Goal: Check status

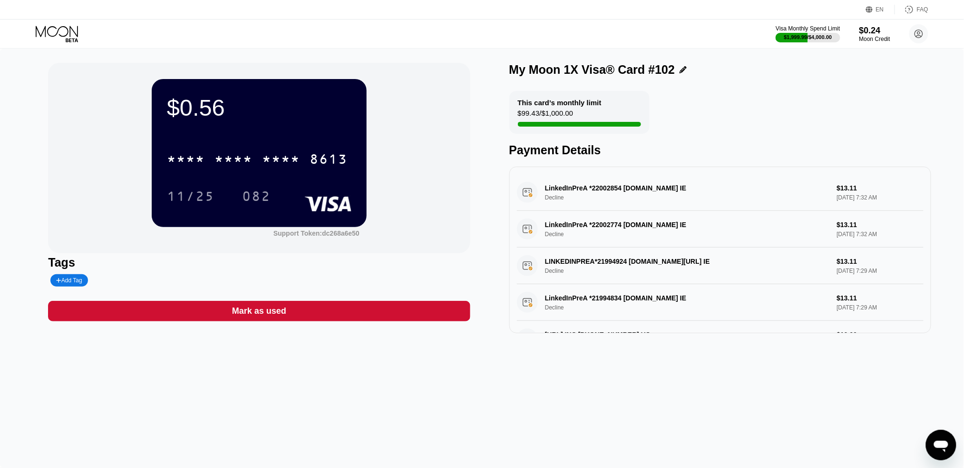
click at [475, 185] on div "$0.56 * * * * * * * * * * * * 8613 11/25 082 Support Token: dc268a6e50 Tags Add…" at bounding box center [482, 198] width 868 height 270
click at [446, 258] on div "Tags" at bounding box center [259, 262] width 422 height 14
click at [406, 194] on div "$0.56 * * * * * * * * * * * * 8613 11/25 082 Support Token: dc268a6e50" at bounding box center [259, 158] width 422 height 190
click at [40, 31] on icon at bounding box center [58, 34] width 44 height 17
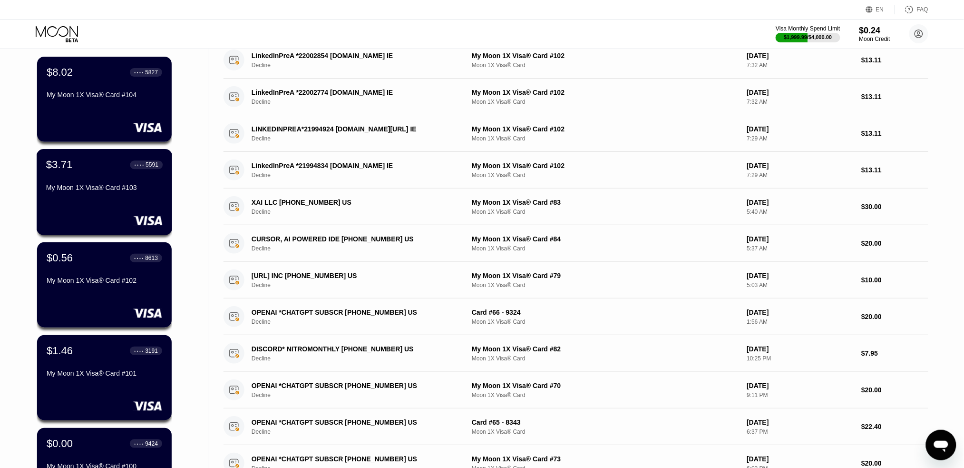
scroll to position [304, 0]
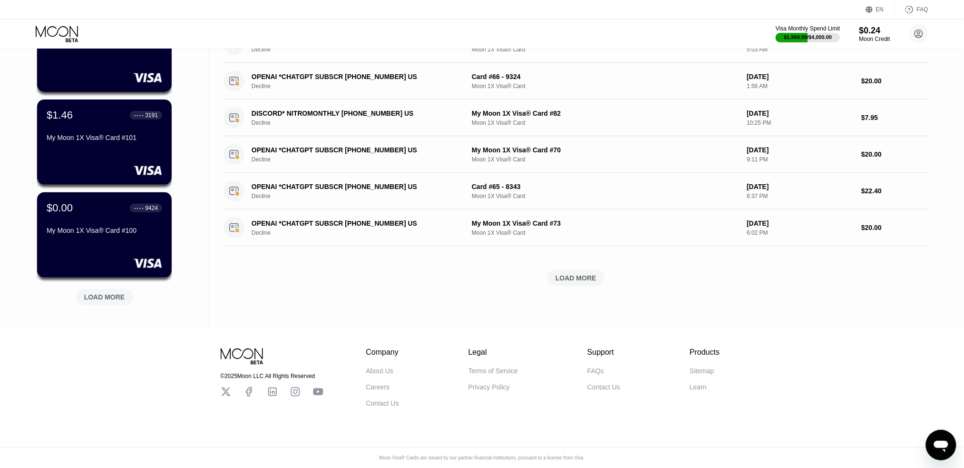
click at [124, 300] on div "$8.02 ● ● ● ● 5827 My Moon 1X Visa® Card #104 $3.71 ● ● ● ● 5591 My Moon 1X Vis…" at bounding box center [105, 62] width 136 height 513
click at [98, 293] on div "LOAD MORE" at bounding box center [104, 297] width 41 height 9
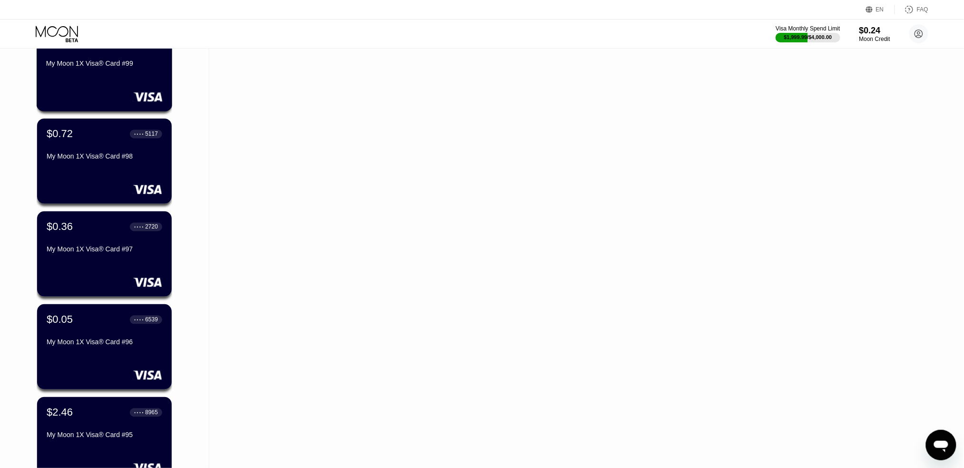
scroll to position [685, 0]
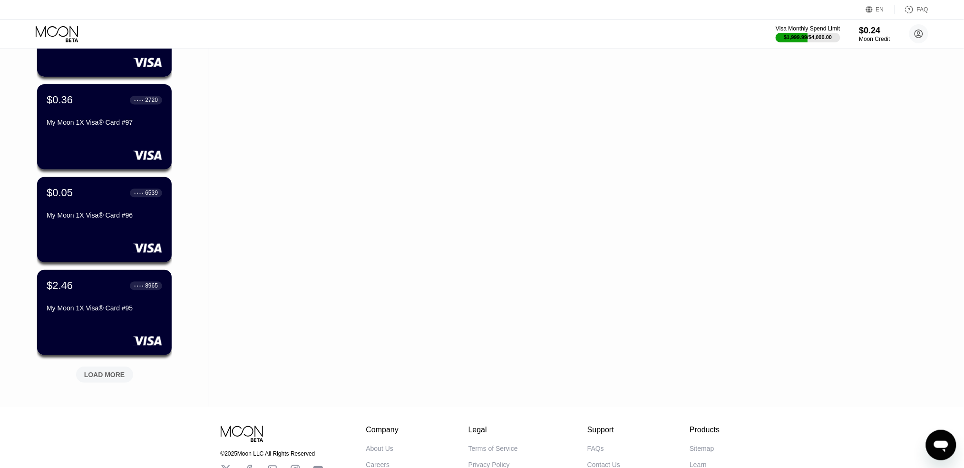
click at [91, 374] on div "LOAD MORE" at bounding box center [104, 374] width 41 height 9
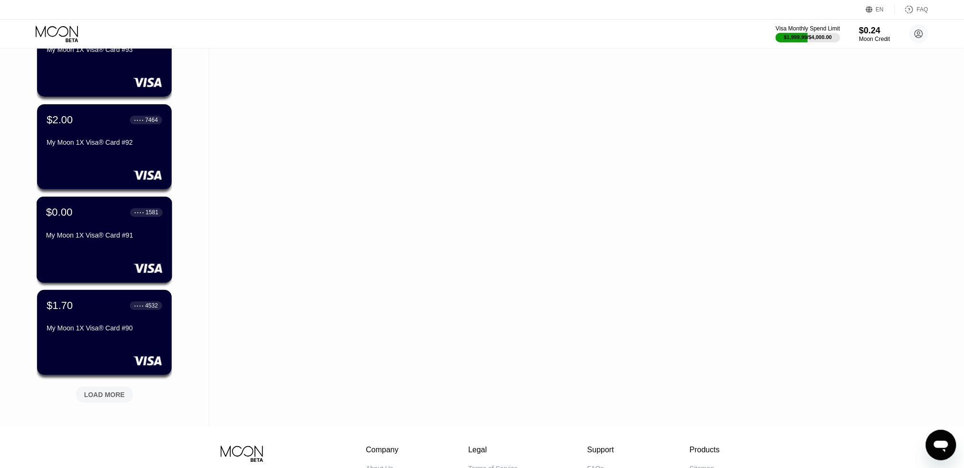
scroll to position [1232, 0]
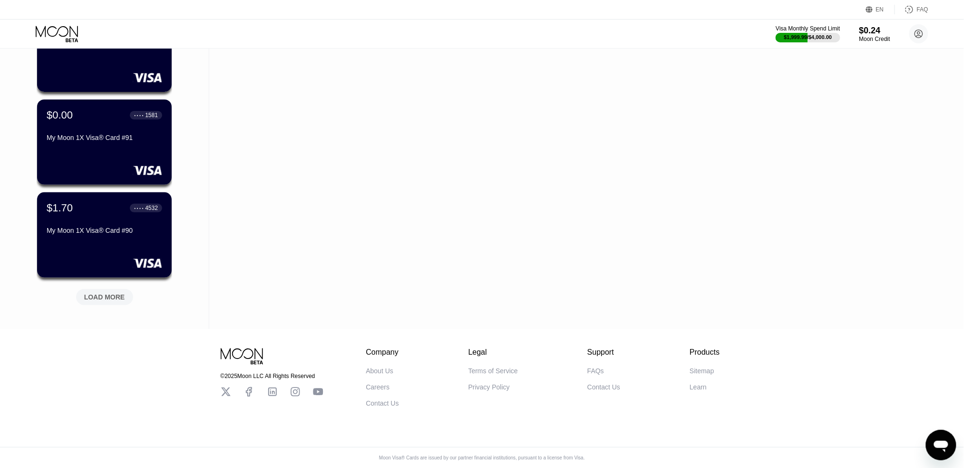
click at [97, 293] on div "LOAD MORE" at bounding box center [104, 297] width 41 height 9
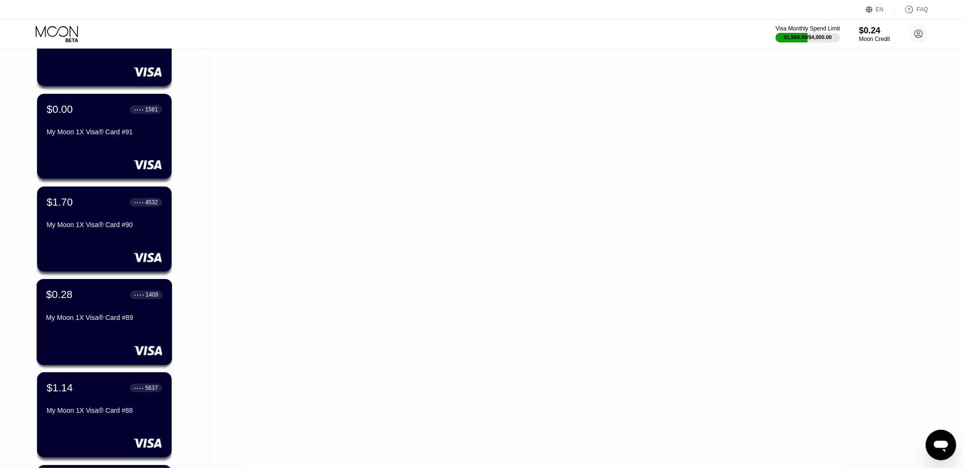
scroll to position [1549, 0]
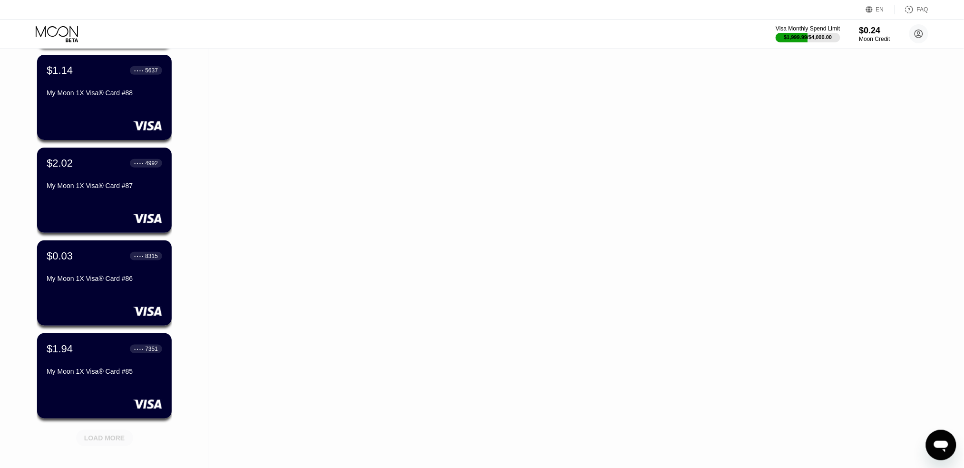
click at [86, 430] on div "LOAD MORE" at bounding box center [104, 437] width 57 height 16
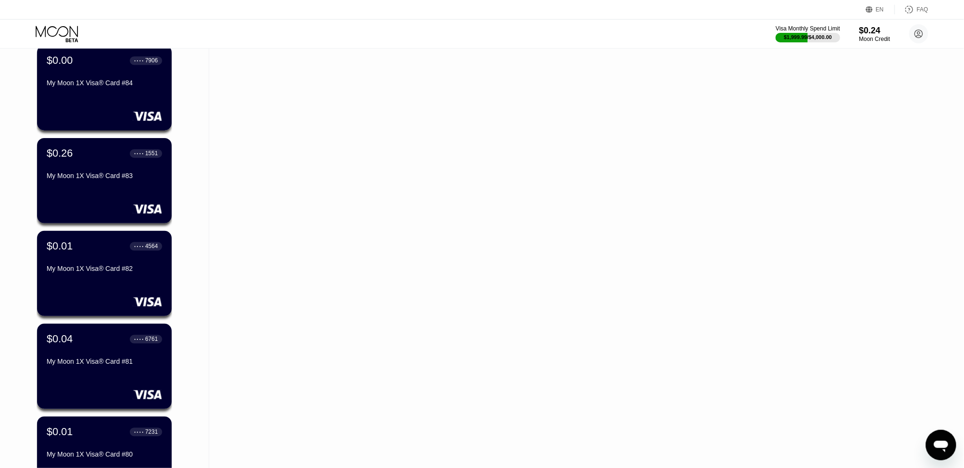
scroll to position [2159, 0]
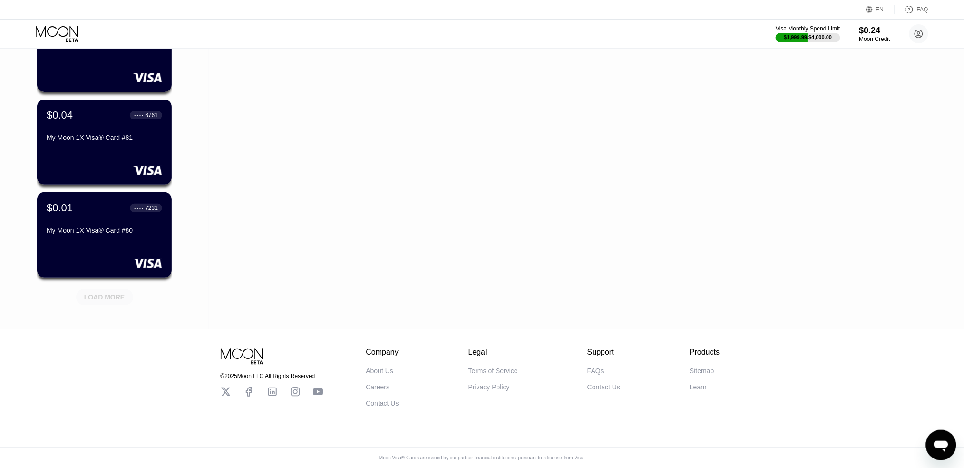
click at [94, 293] on div "LOAD MORE" at bounding box center [104, 297] width 41 height 9
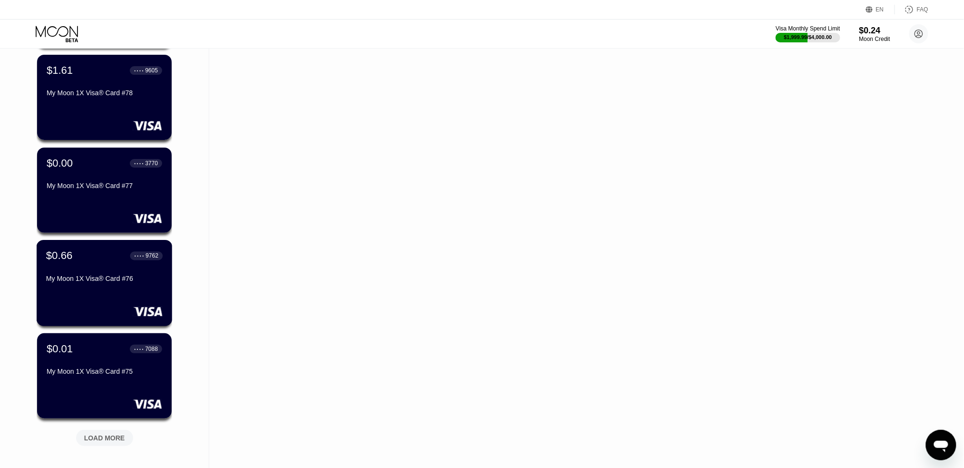
scroll to position [2603, 0]
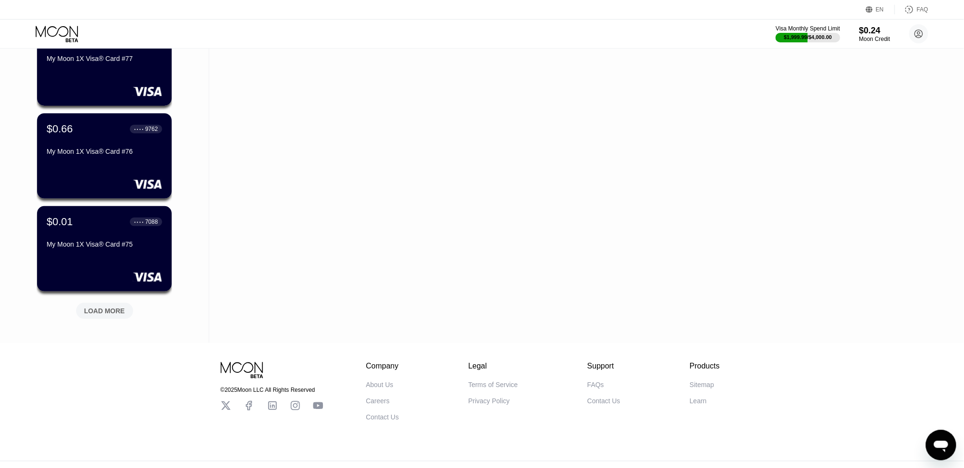
click at [96, 311] on div "LOAD MORE" at bounding box center [104, 310] width 41 height 9
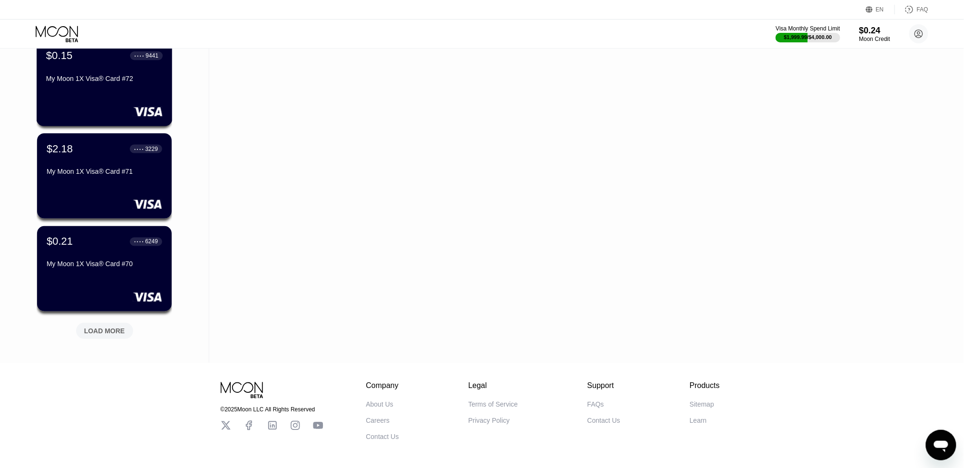
scroll to position [3087, 0]
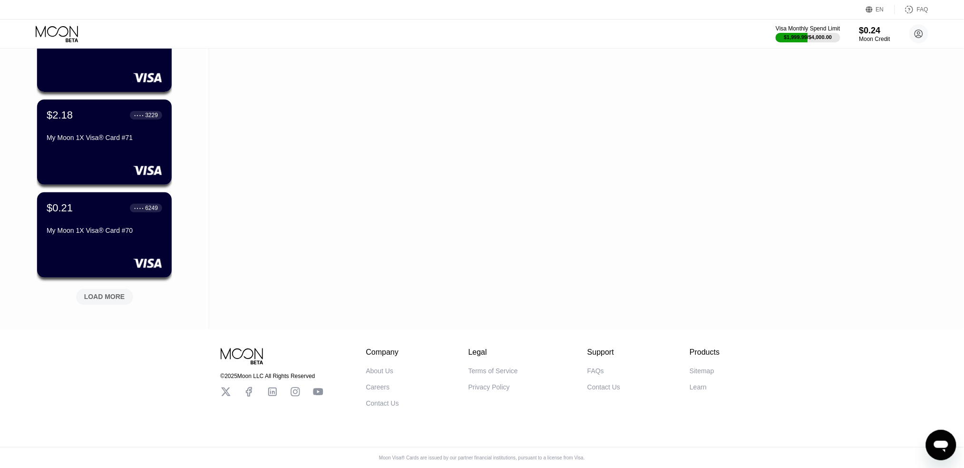
click at [97, 293] on div "LOAD MORE" at bounding box center [104, 297] width 41 height 9
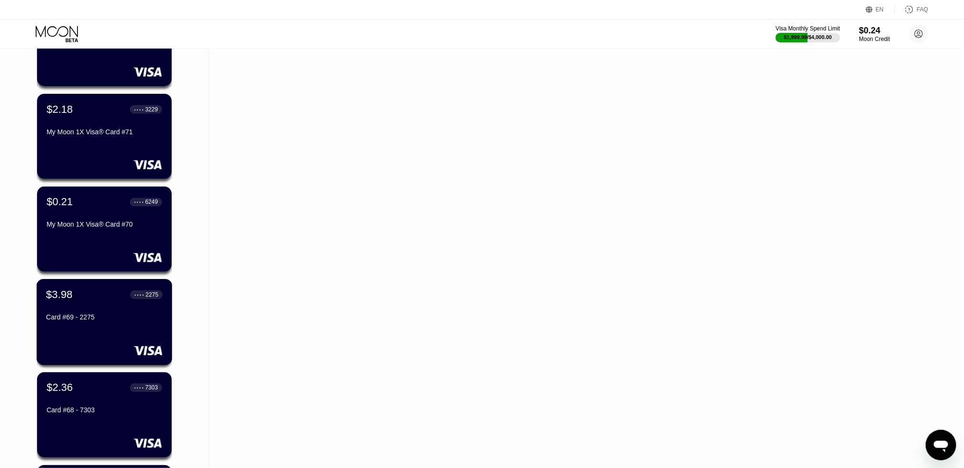
scroll to position [3214, 0]
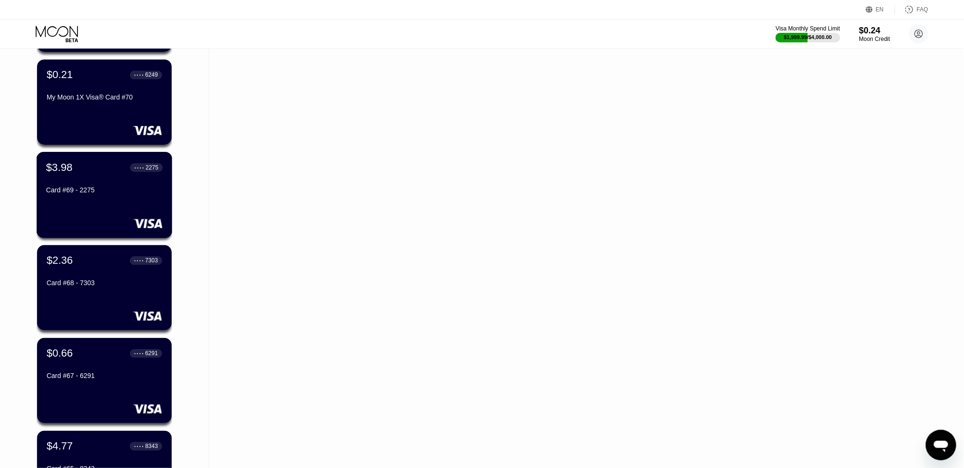
click at [72, 205] on div "$3.98 ● ● ● ● 2275 Card #69 - 2275" at bounding box center [105, 195] width 136 height 86
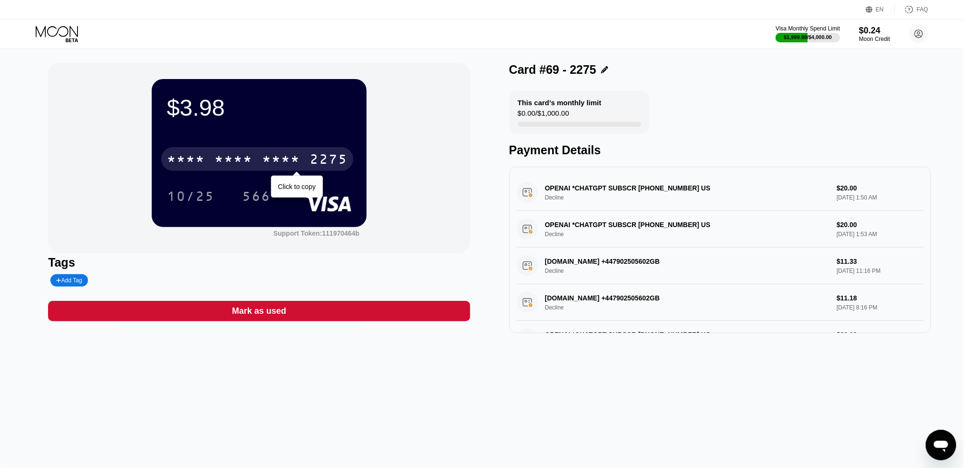
click at [176, 163] on div "* * * *" at bounding box center [186, 160] width 38 height 15
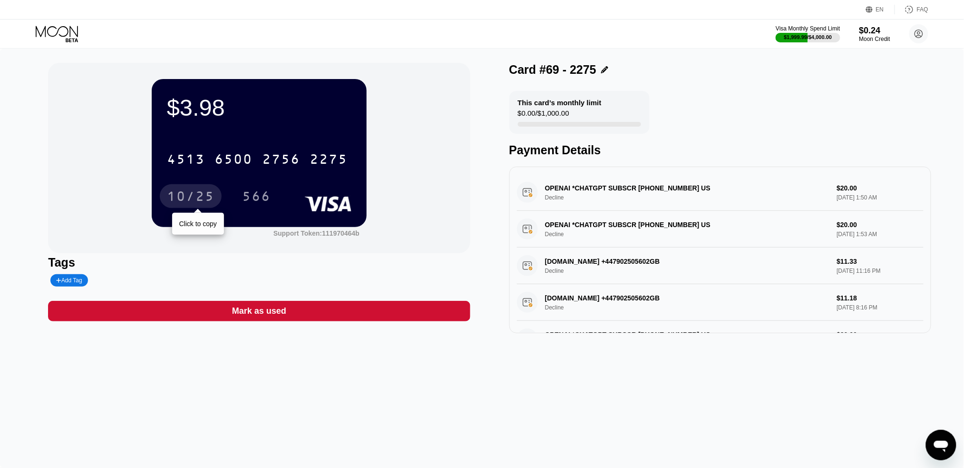
click at [184, 200] on div "10/25" at bounding box center [191, 197] width 48 height 15
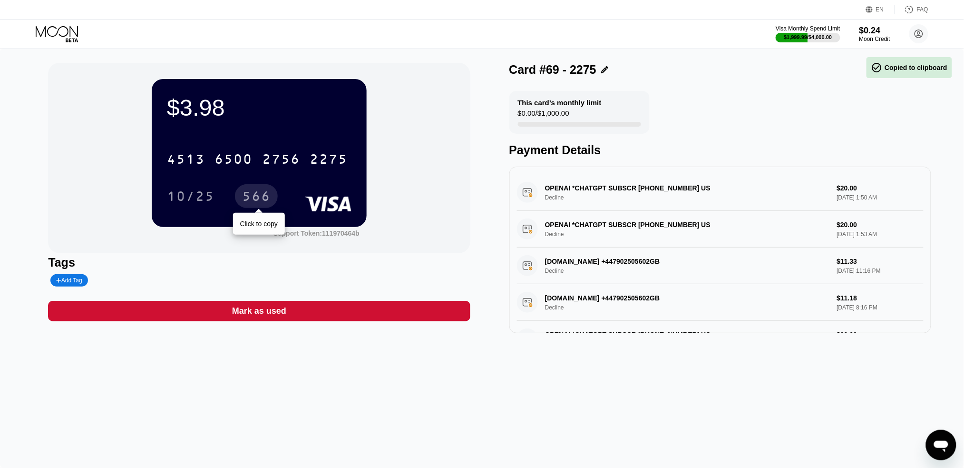
click at [253, 195] on div "566" at bounding box center [256, 197] width 29 height 15
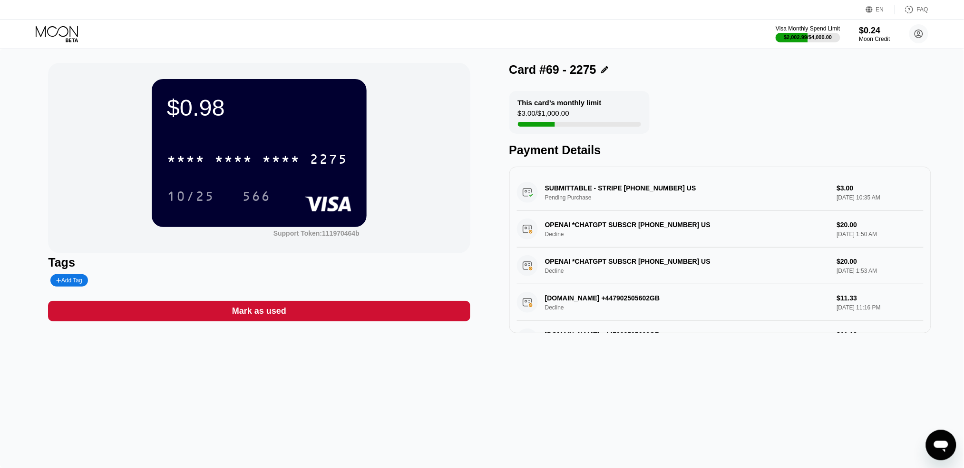
click at [741, 100] on div "This card’s monthly limit $3.00 / $1,000.00 Payment Details" at bounding box center [720, 124] width 422 height 66
click at [423, 207] on div "$0.98 * * * * * * * * * * * * 2275 10/25 566 Support Token: 111970464b" at bounding box center [259, 158] width 422 height 190
